Goal: Information Seeking & Learning: Learn about a topic

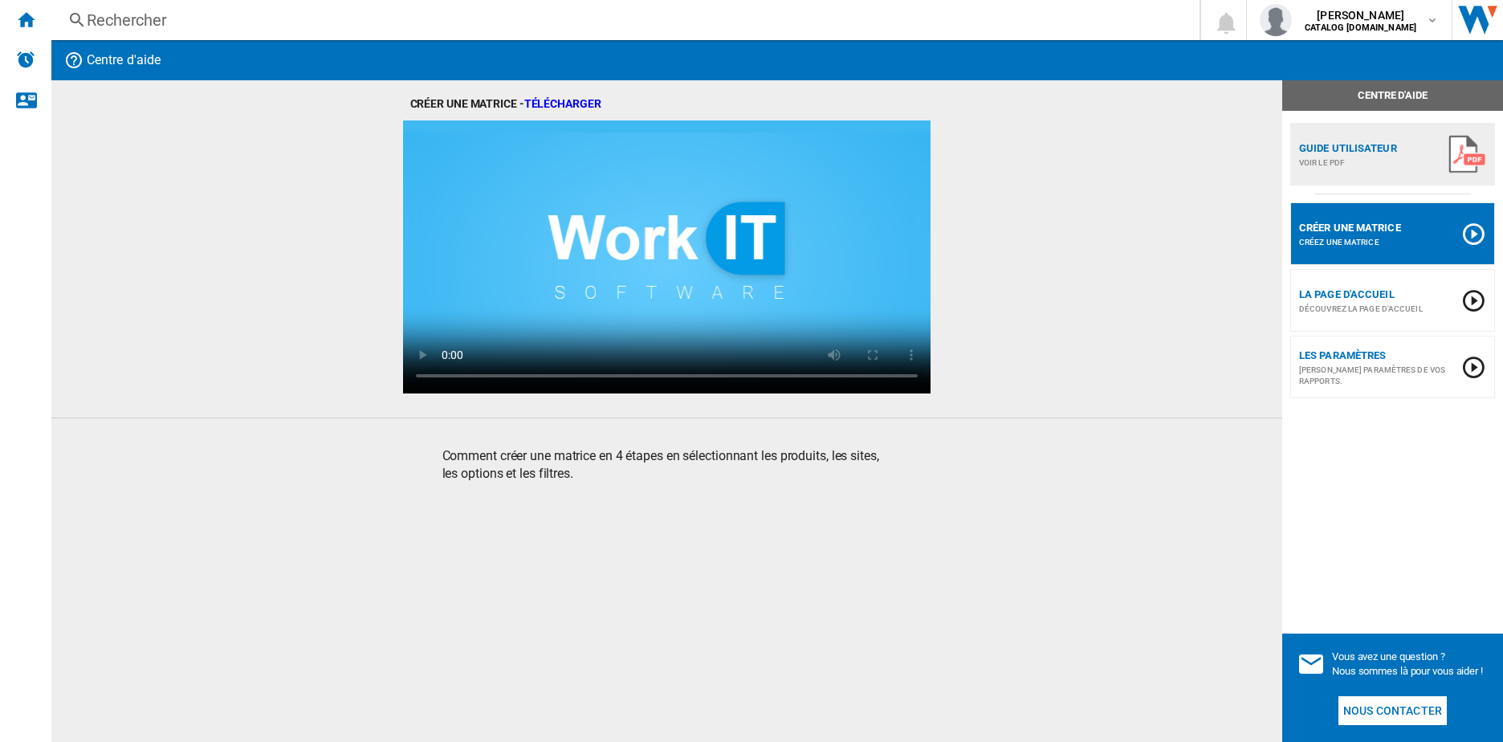
click at [192, 16] on div "Rechercher" at bounding box center [622, 20] width 1071 height 22
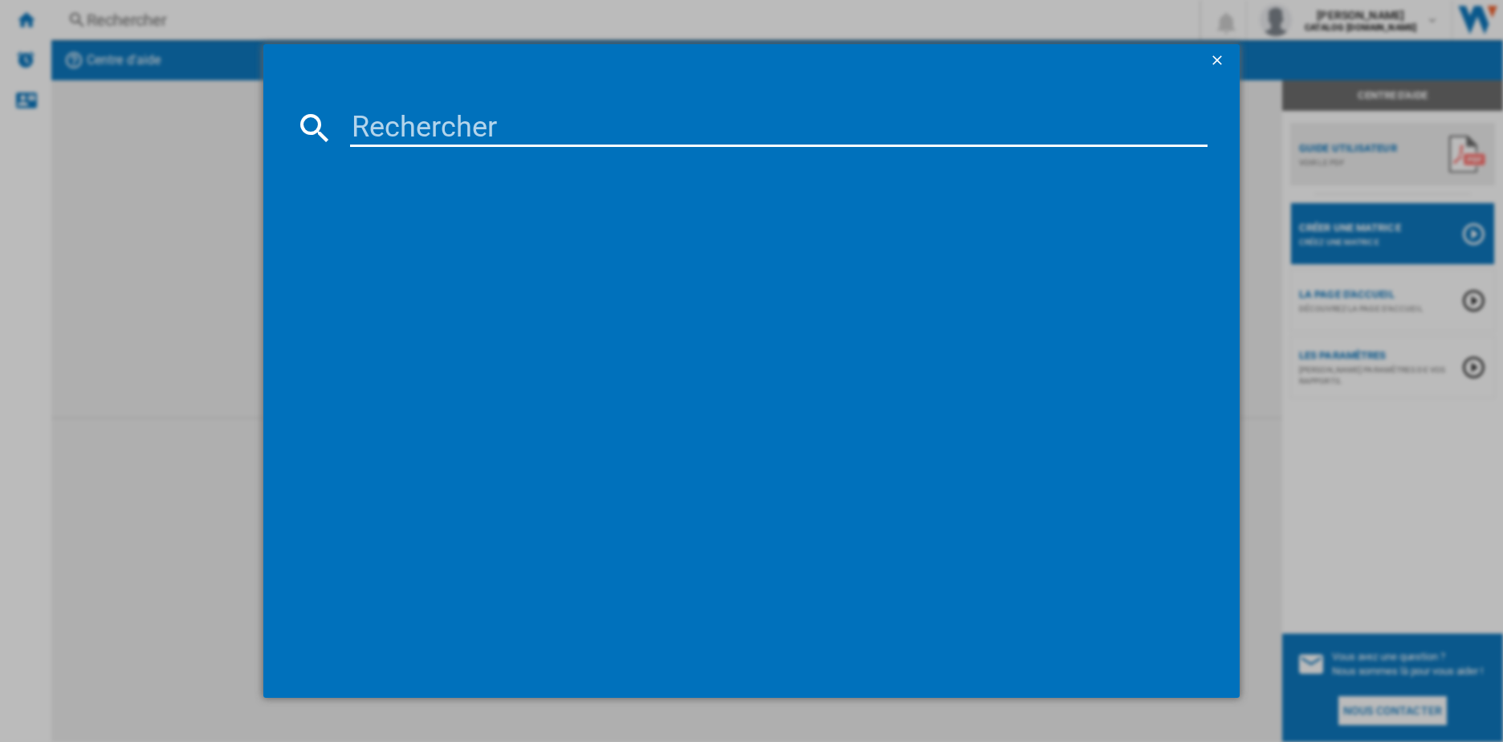
click at [394, 119] on input at bounding box center [779, 127] width 858 height 39
paste input "IN5011"
type input "IN5011"
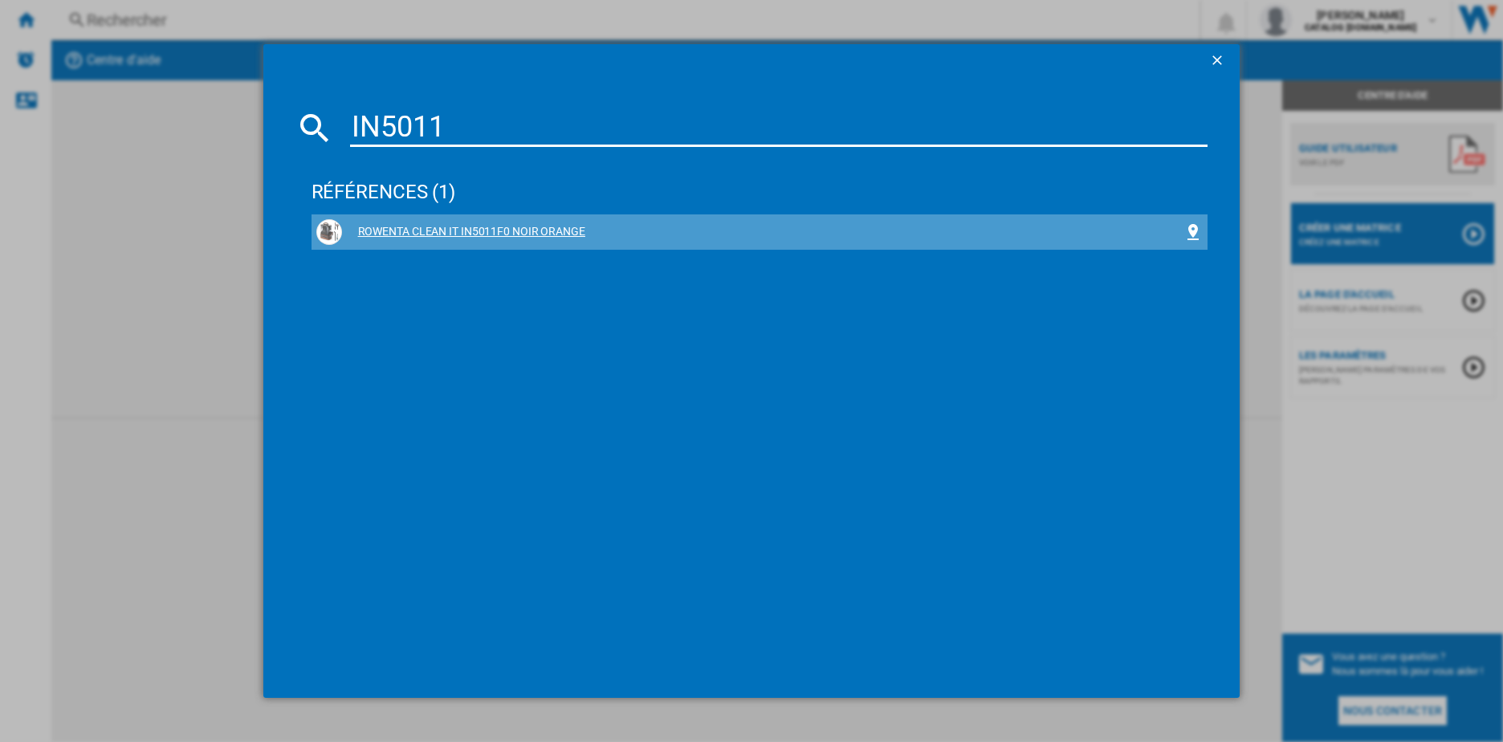
click at [446, 230] on div "ROWENTA CLEAN IT IN5011F0 NOIR ORANGE" at bounding box center [763, 232] width 842 height 16
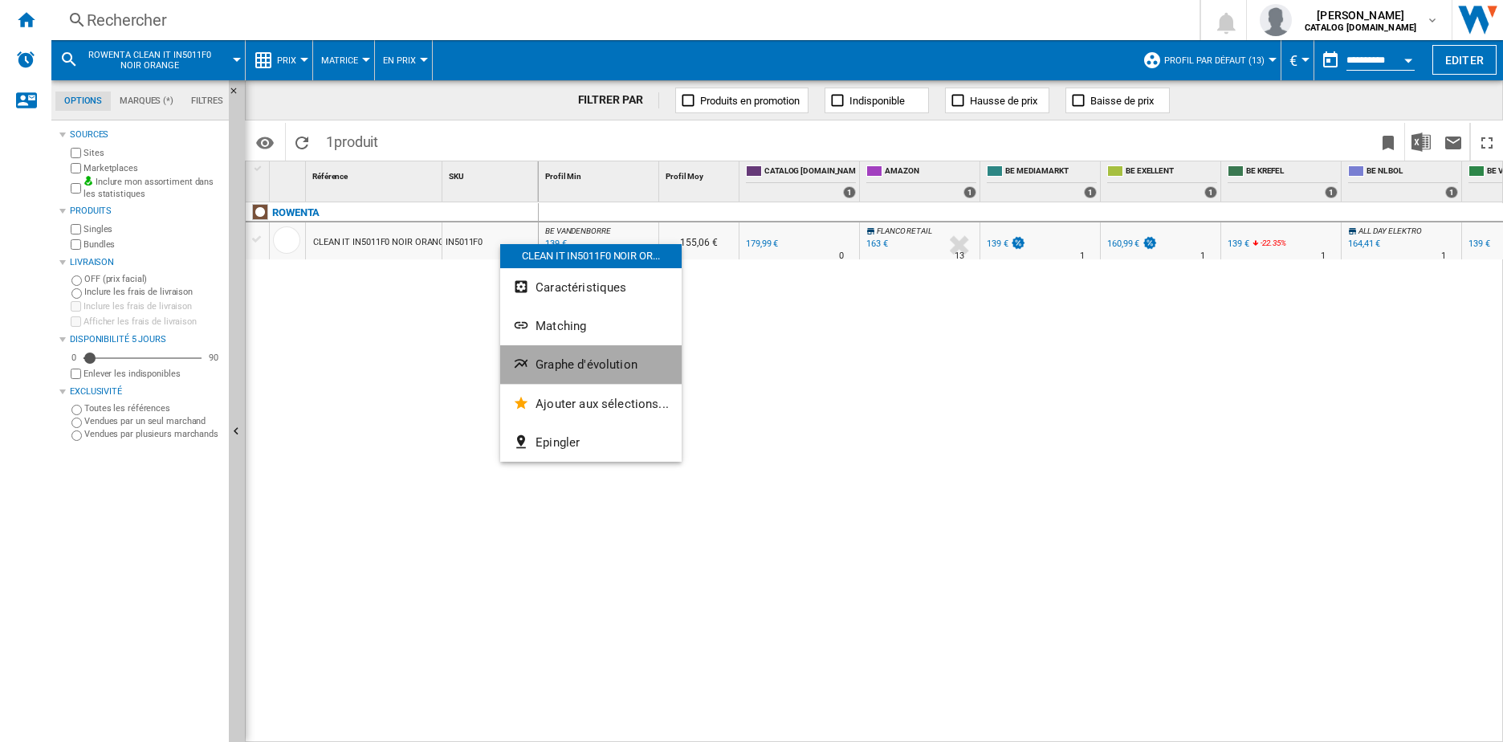
click at [616, 368] on span "Graphe d'évolution" at bounding box center [586, 364] width 102 height 14
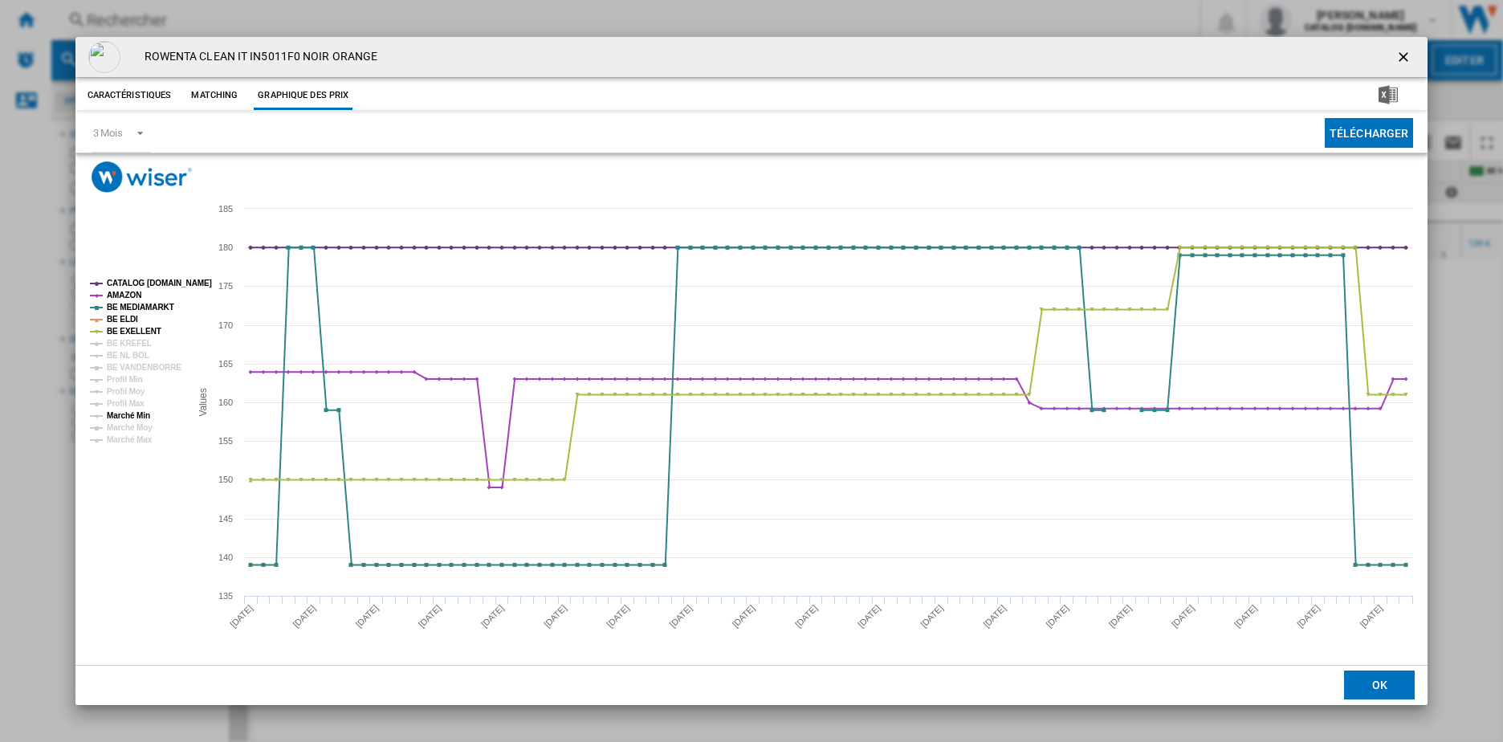
click at [124, 414] on tspan "Marché Min" at bounding box center [128, 415] width 43 height 9
